Goal: Task Accomplishment & Management: Manage account settings

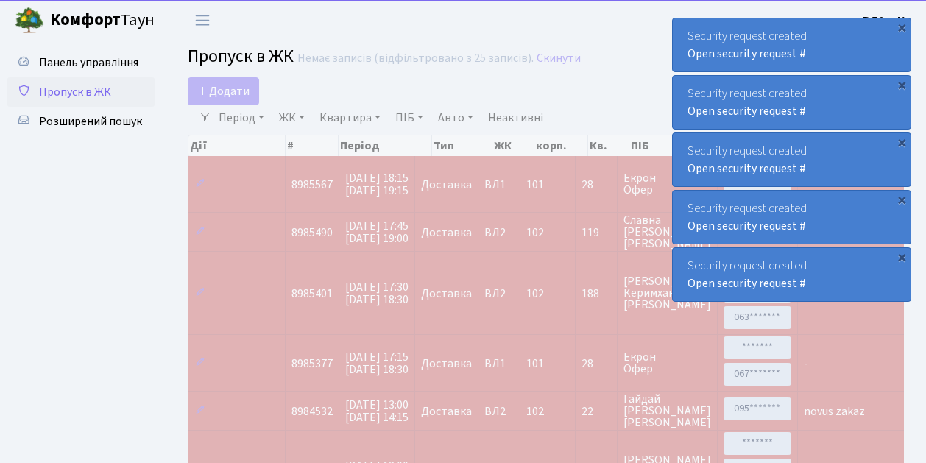
select select "25"
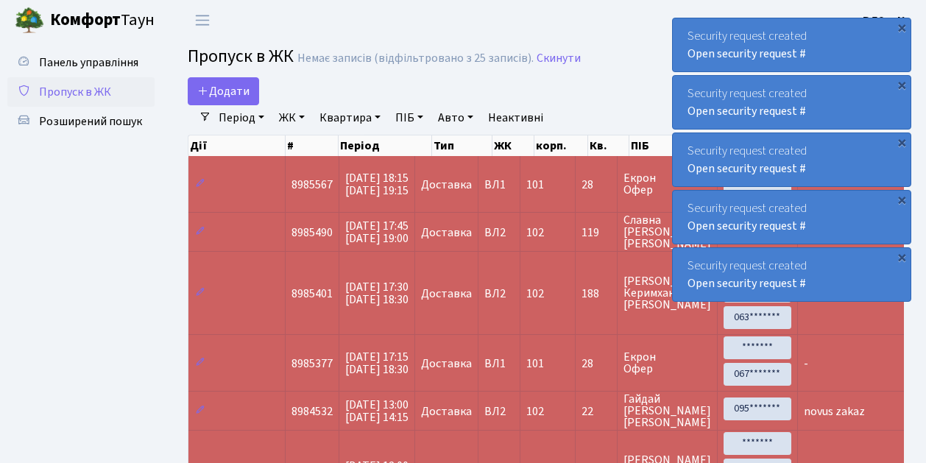
click at [77, 91] on span "Пропуск в ЖК" at bounding box center [75, 92] width 72 height 16
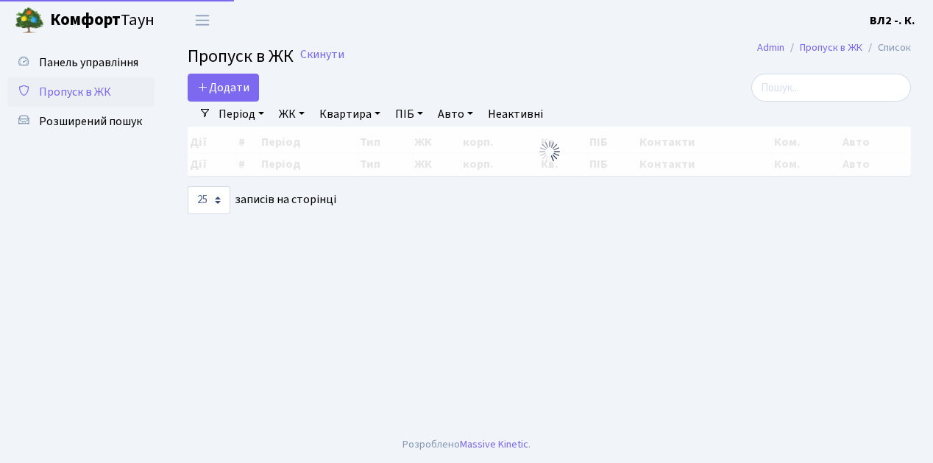
select select "25"
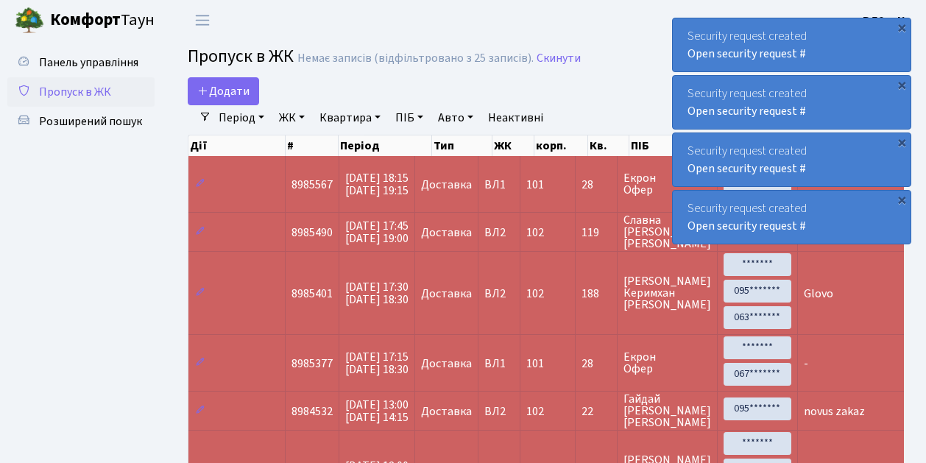
click at [82, 90] on span "Пропуск в ЖК" at bounding box center [75, 92] width 72 height 16
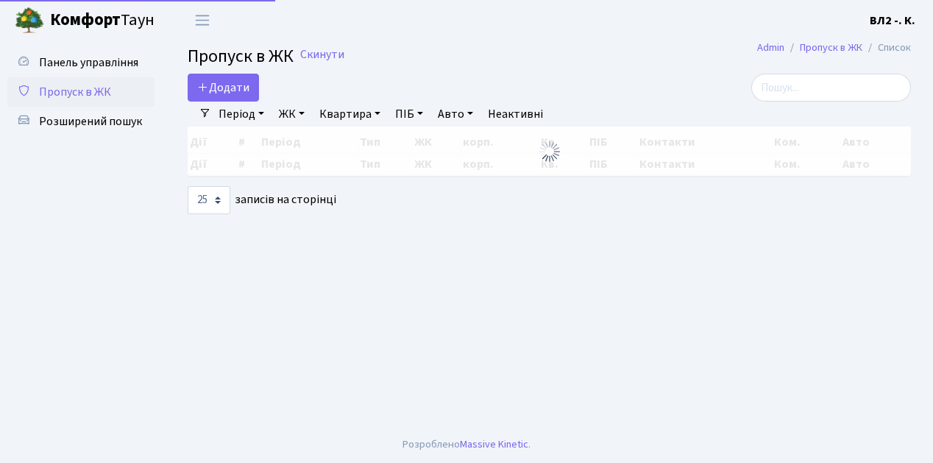
select select "25"
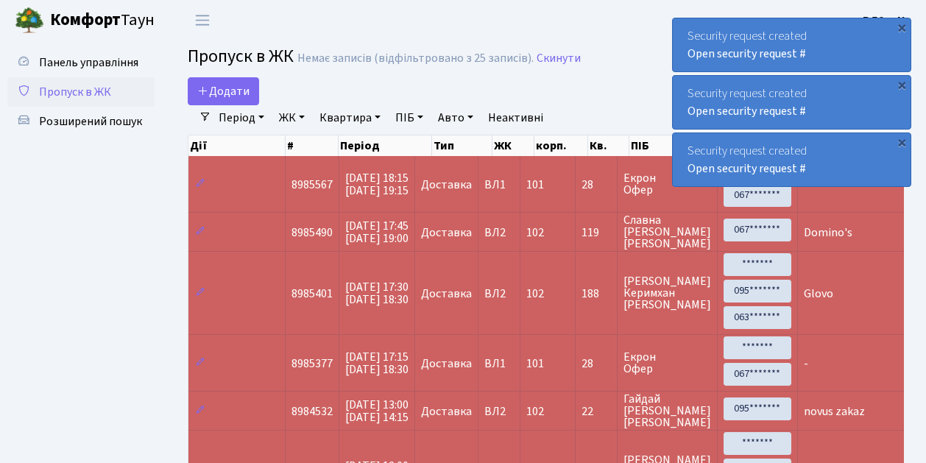
click at [86, 90] on span "Пропуск в ЖК" at bounding box center [75, 92] width 72 height 16
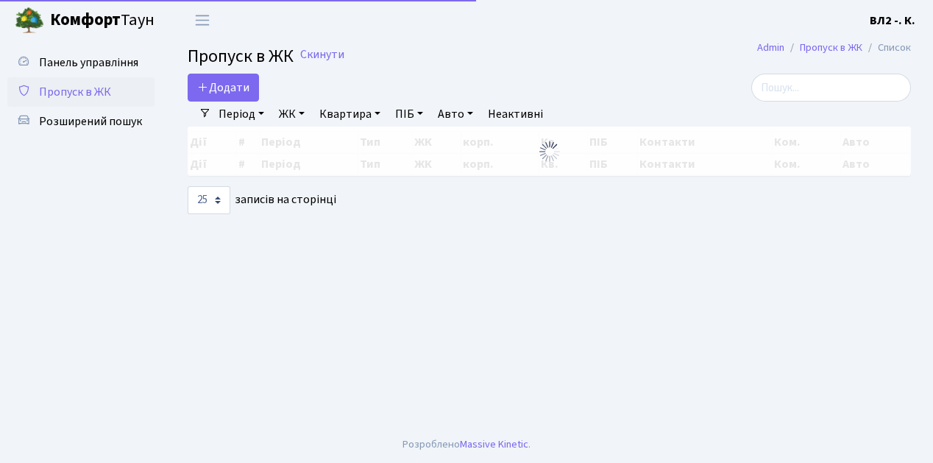
select select "25"
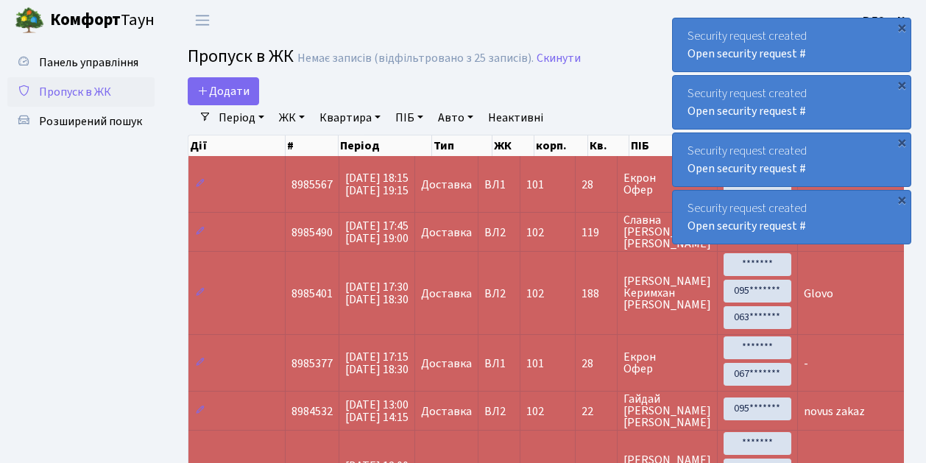
click at [81, 93] on span "Пропуск в ЖК" at bounding box center [75, 92] width 72 height 16
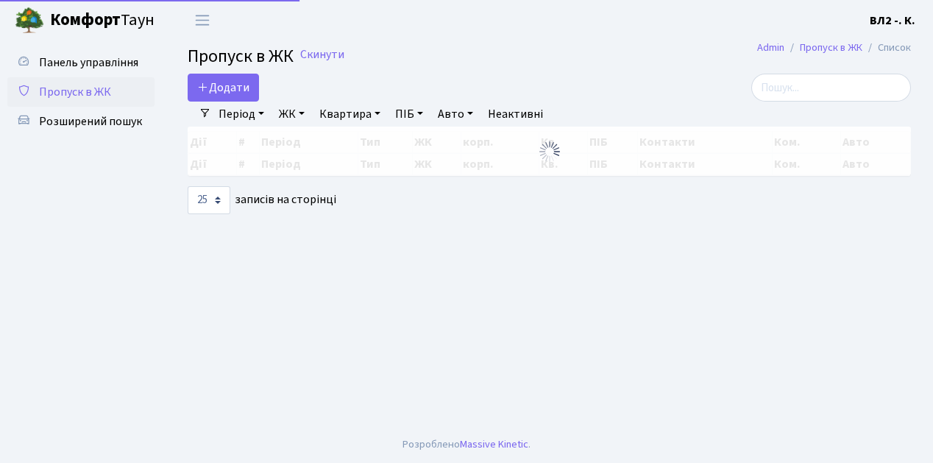
select select "25"
